Goal: Information Seeking & Learning: Learn about a topic

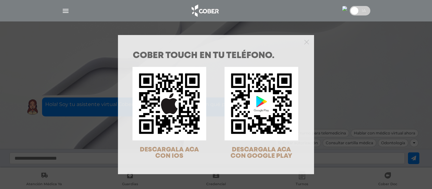
click at [301, 40] on div at bounding box center [216, 41] width 196 height 13
click at [304, 39] on icon "Close" at bounding box center [306, 41] width 5 height 7
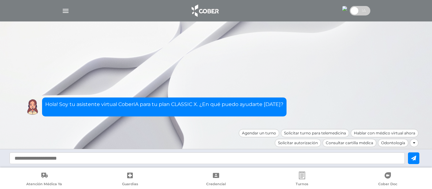
click at [60, 5] on div at bounding box center [216, 10] width 324 height 15
click at [60, 10] on div at bounding box center [216, 10] width 324 height 15
click at [68, 11] on img "button" at bounding box center [66, 11] width 8 height 8
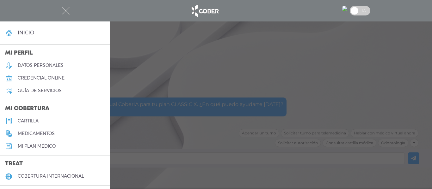
click at [49, 147] on h5 "Mi plan médico" at bounding box center [37, 146] width 38 height 5
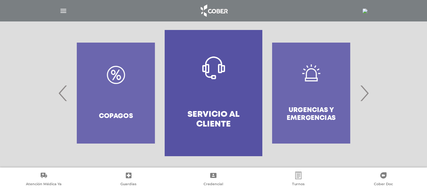
scroll to position [135, 0]
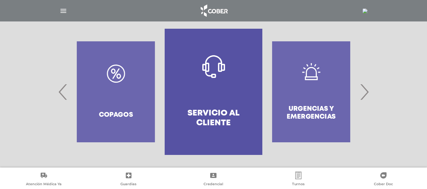
click at [61, 86] on span "‹" at bounding box center [63, 92] width 12 height 34
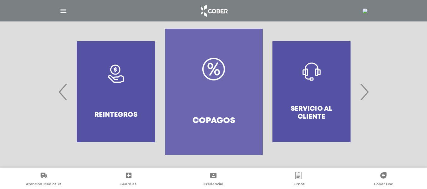
click at [61, 86] on span "‹" at bounding box center [63, 92] width 12 height 34
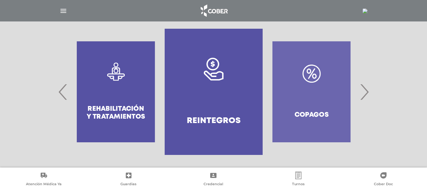
click at [61, 86] on span "‹" at bounding box center [63, 92] width 12 height 34
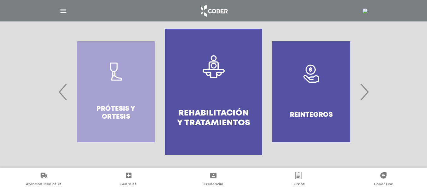
click at [61, 86] on span "‹" at bounding box center [63, 92] width 12 height 34
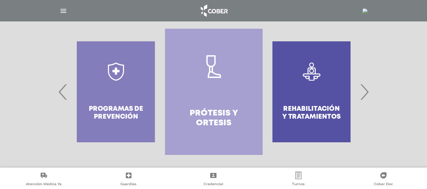
click at [61, 86] on span "‹" at bounding box center [63, 92] width 12 height 34
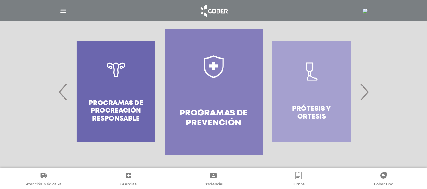
click at [61, 86] on span "‹" at bounding box center [63, 92] width 12 height 34
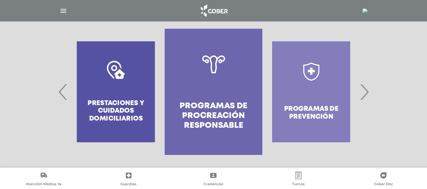
click at [61, 86] on span "‹" at bounding box center [63, 92] width 12 height 34
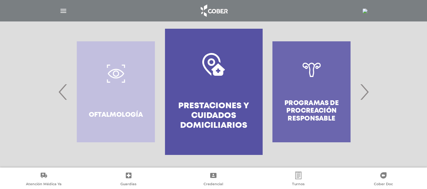
click at [61, 86] on span "‹" at bounding box center [63, 92] width 12 height 34
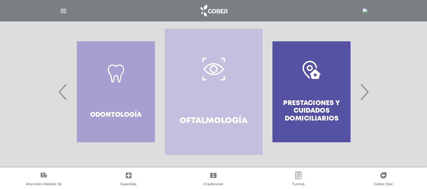
click at [61, 86] on span "‹" at bounding box center [63, 92] width 12 height 34
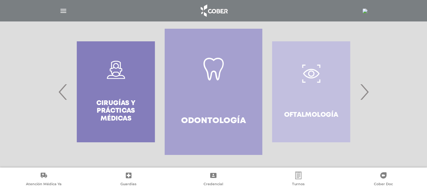
click at [61, 86] on span "‹" at bounding box center [63, 92] width 12 height 34
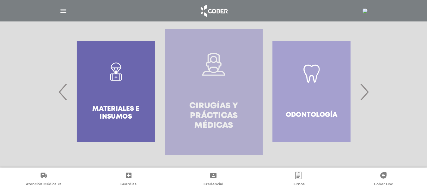
click at [205, 90] on link "Cirugías y Prácticas Médicas" at bounding box center [214, 92] width 98 height 126
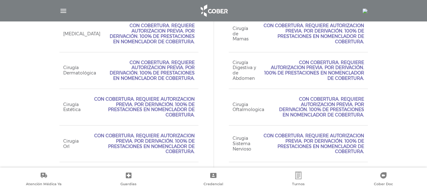
scroll to position [315, 0]
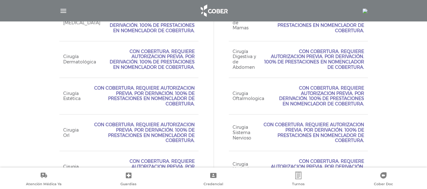
drag, startPoint x: 126, startPoint y: 54, endPoint x: 194, endPoint y: 72, distance: 69.8
click at [194, 72] on div "Cirugía Dermatológica Con Cobertura. Requiere Autorizacion Previa. Por Derivaci…" at bounding box center [128, 59] width 139 height 37
click at [183, 90] on span "Con Cobertura. Requiere Autorizacion Previa. Por Derivación. 100% de prestacion…" at bounding box center [141, 96] width 107 height 21
drag, startPoint x: 106, startPoint y: 51, endPoint x: 141, endPoint y: 60, distance: 35.7
click at [141, 60] on span "Con Cobertura. Requiere Autorizacion Previa. Por Derivación. 100% de prestacion…" at bounding box center [149, 59] width 91 height 21
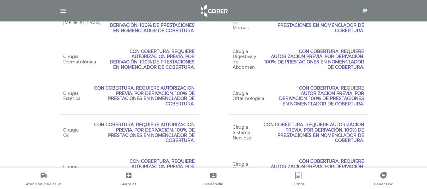
click at [145, 71] on div "Cirugía Dermatológica Con Cobertura. Requiere Autorizacion Previa. Por Derivaci…" at bounding box center [128, 59] width 139 height 37
drag, startPoint x: 123, startPoint y: 61, endPoint x: 129, endPoint y: 71, distance: 11.6
click at [129, 71] on div "Cirugía Dermatológica Con Cobertura. Requiere Autorizacion Previa. Por Derivaci…" at bounding box center [128, 59] width 139 height 37
drag, startPoint x: 126, startPoint y: 58, endPoint x: 151, endPoint y: 66, distance: 26.9
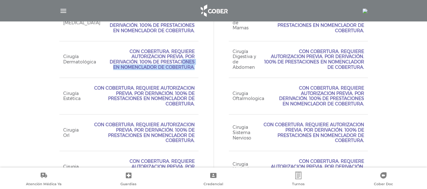
click at [151, 66] on span "Con Cobertura. Requiere Autorizacion Previa. Por Derivación. 100% de prestacion…" at bounding box center [149, 59] width 91 height 21
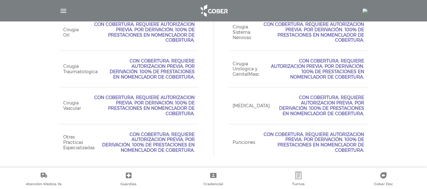
scroll to position [416, 0]
